Goal: Use online tool/utility: Utilize a website feature to perform a specific function

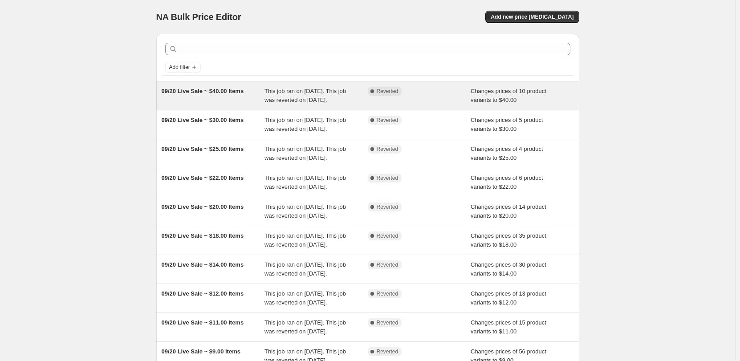
click at [253, 90] on div "09/20 Live Sale ~ $40.00 Items" at bounding box center [213, 96] width 103 height 18
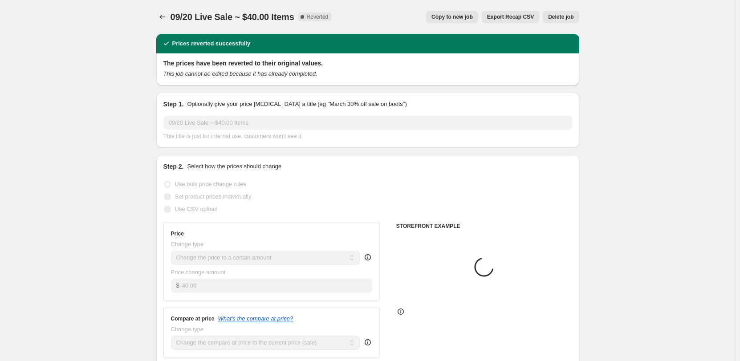
select select "collection"
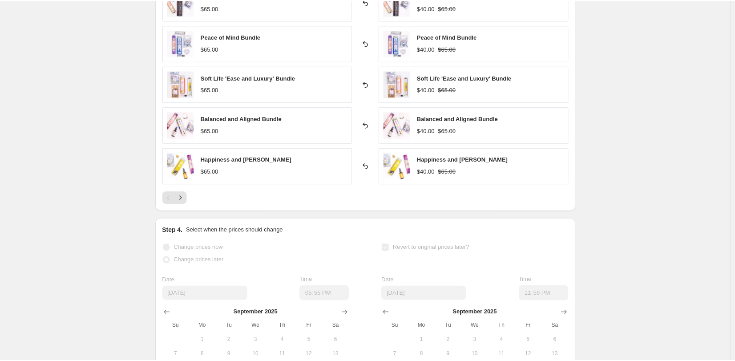
scroll to position [667, 0]
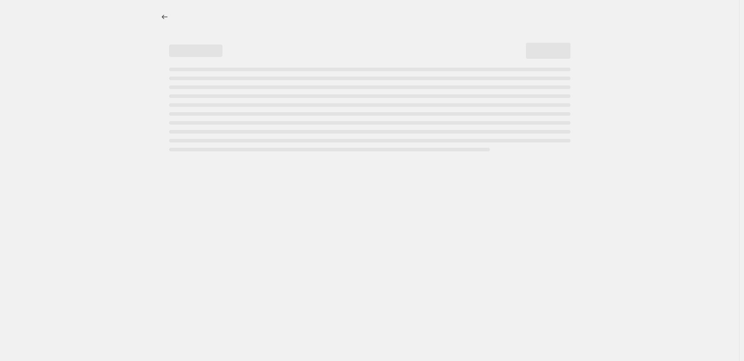
select select "collection"
